Goal: Find contact information: Find contact information

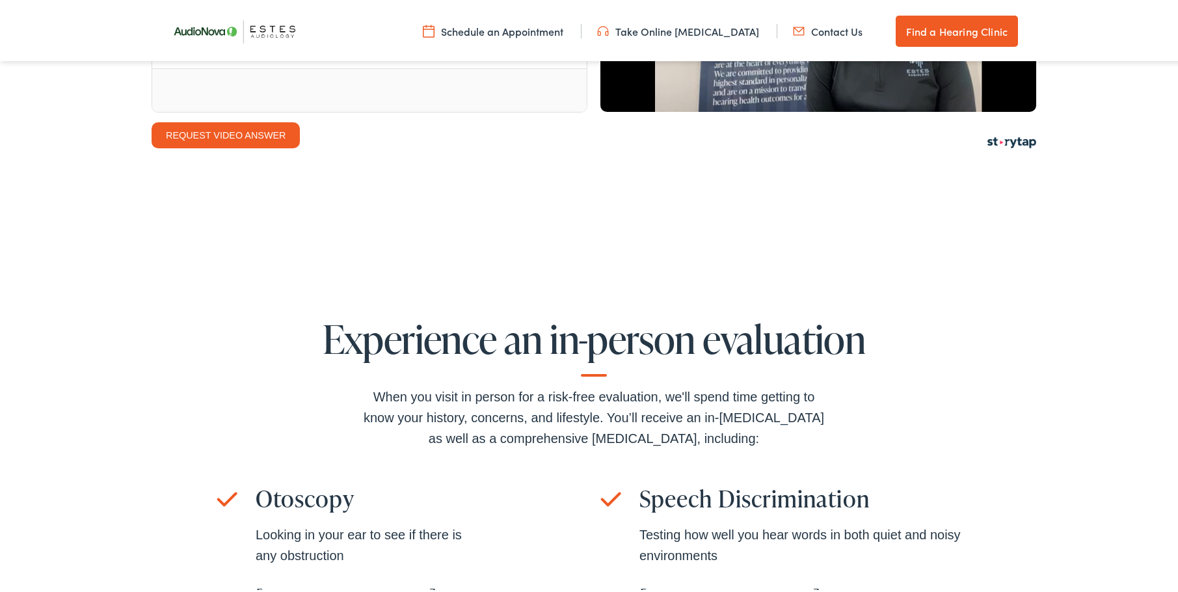
scroll to position [1366, 0]
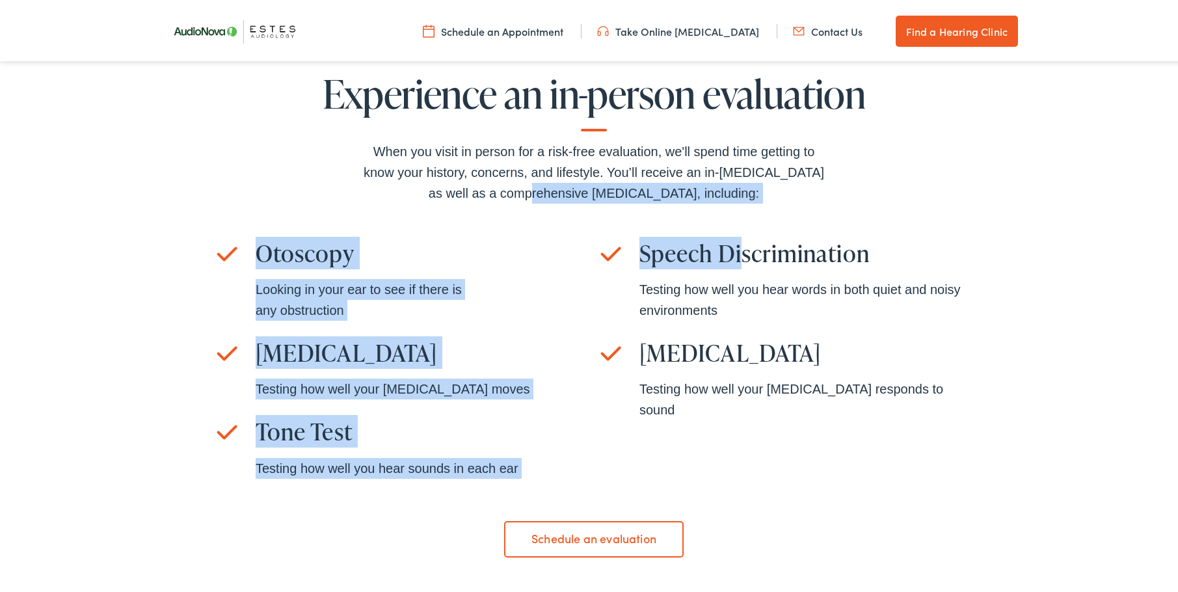
drag, startPoint x: 466, startPoint y: 194, endPoint x: 738, endPoint y: 252, distance: 277.9
click at [738, 252] on div "When you visit in person for a risk-free evaluation, we'll spend time getting t…" at bounding box center [594, 308] width 754 height 338
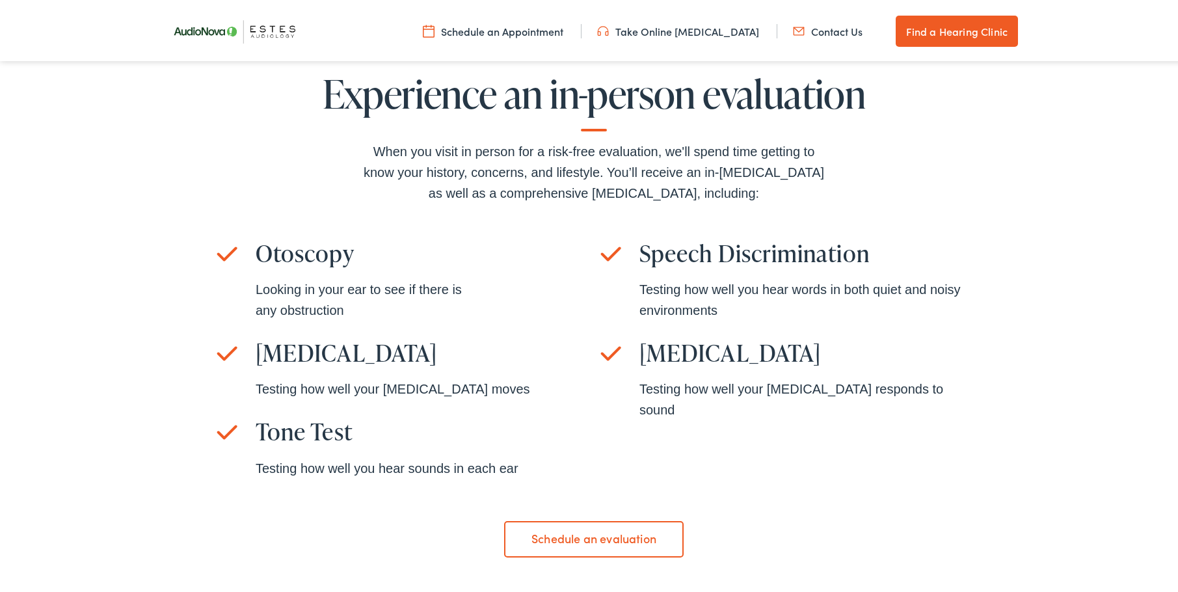
click at [293, 139] on div "When you visit in person for a risk-free evaluation, we'll spend time getting t…" at bounding box center [594, 308] width 754 height 338
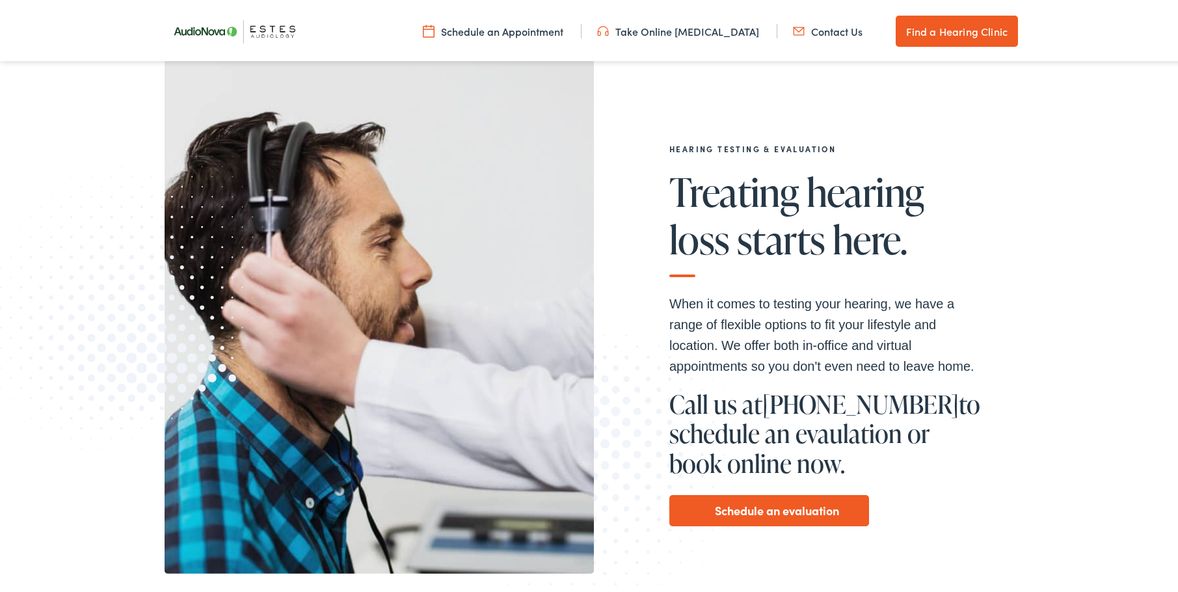
scroll to position [195, 0]
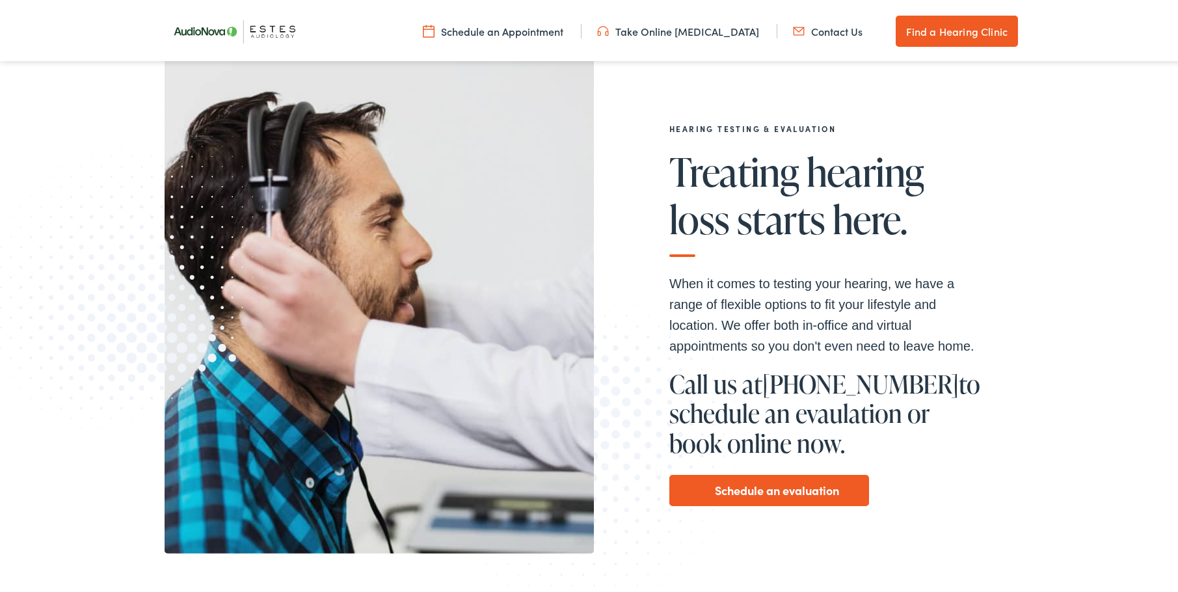
click at [826, 34] on link "Contact Us" at bounding box center [828, 28] width 70 height 14
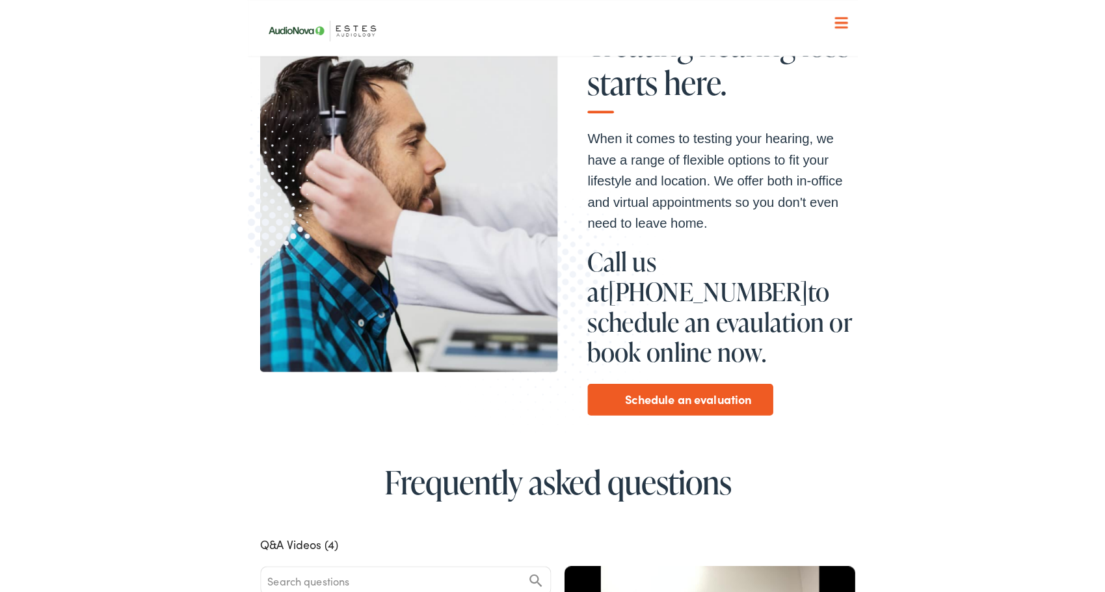
scroll to position [0, 0]
